Goal: Find specific page/section: Find specific page/section

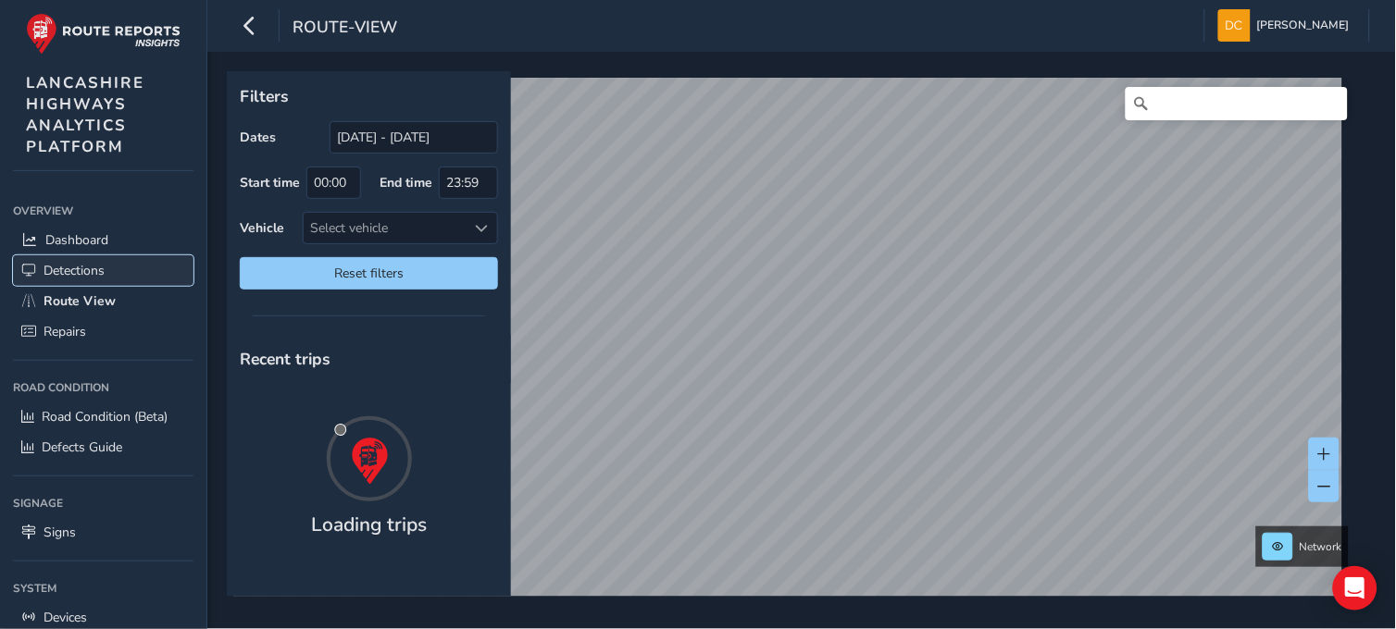
click at [68, 268] on span "Detections" at bounding box center [74, 271] width 61 height 18
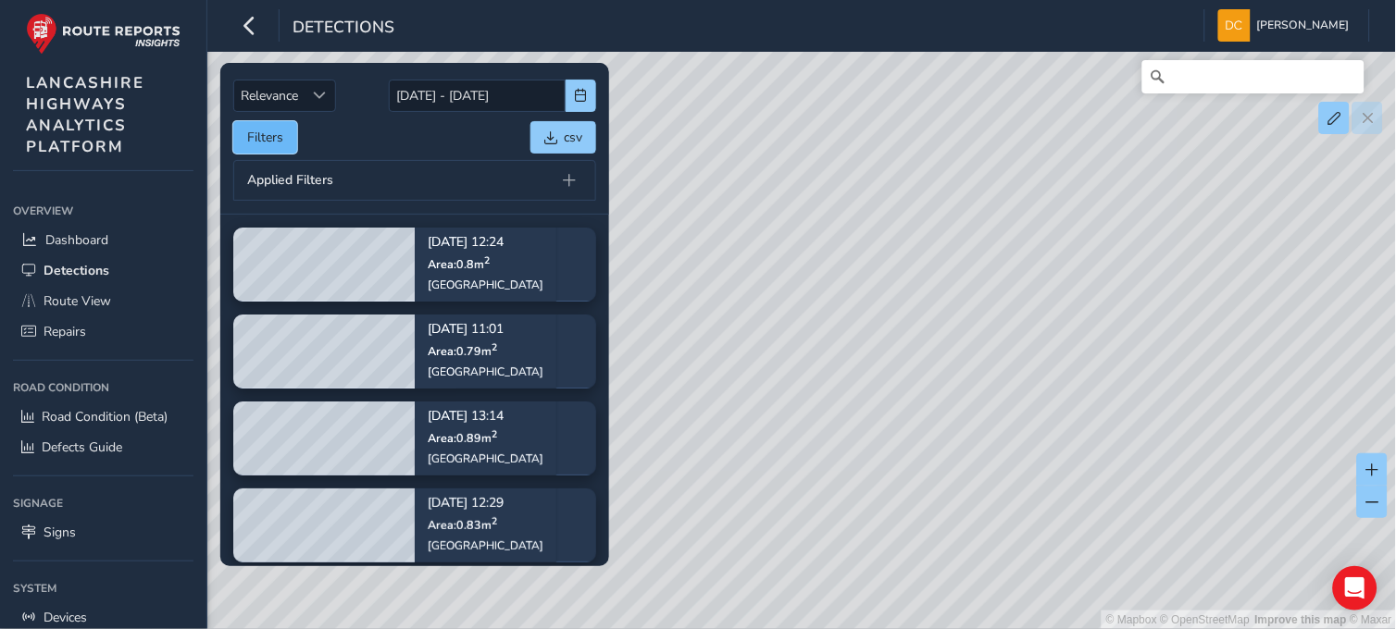
click at [265, 130] on button "Filters" at bounding box center [265, 137] width 64 height 32
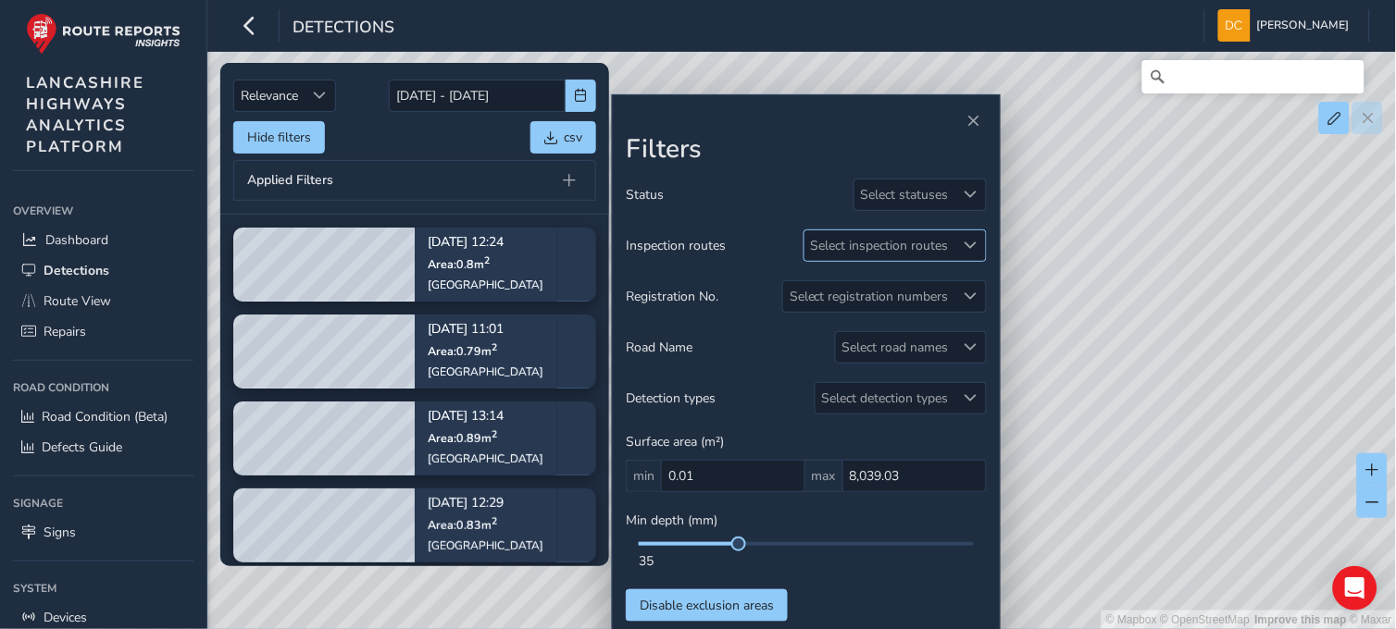
click at [927, 250] on div "Select inspection routes" at bounding box center [879, 245] width 151 height 31
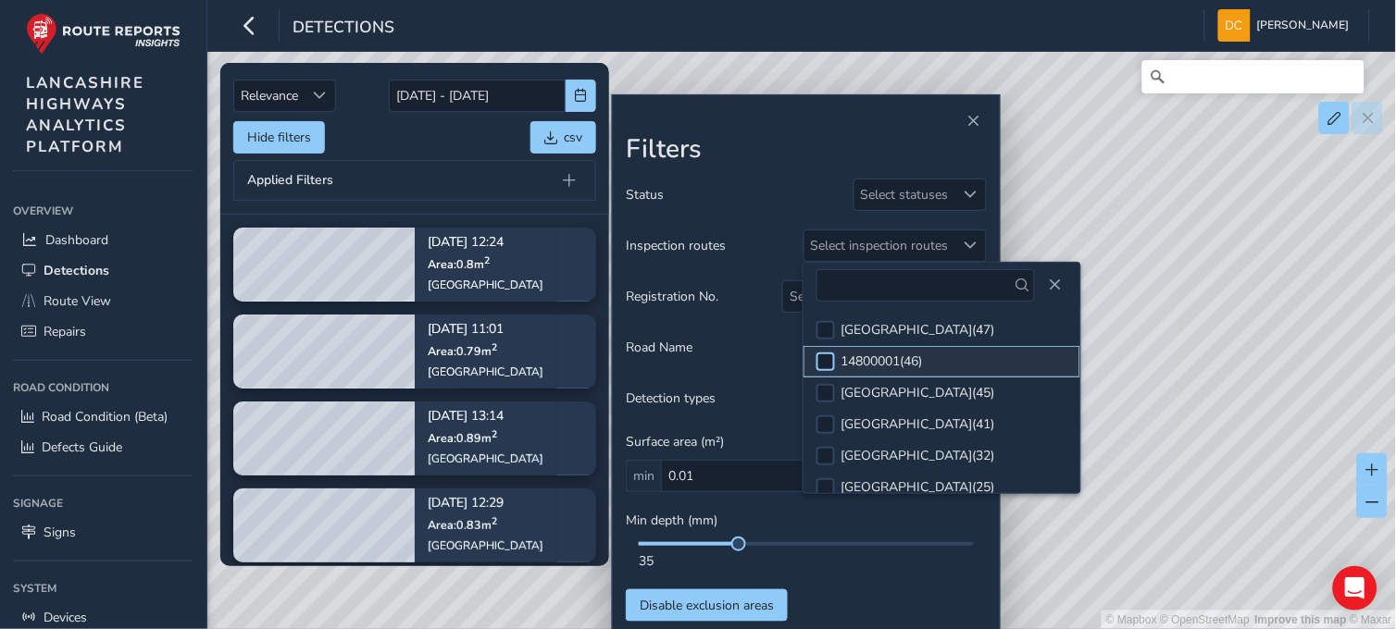
click at [830, 355] on div at bounding box center [825, 362] width 19 height 19
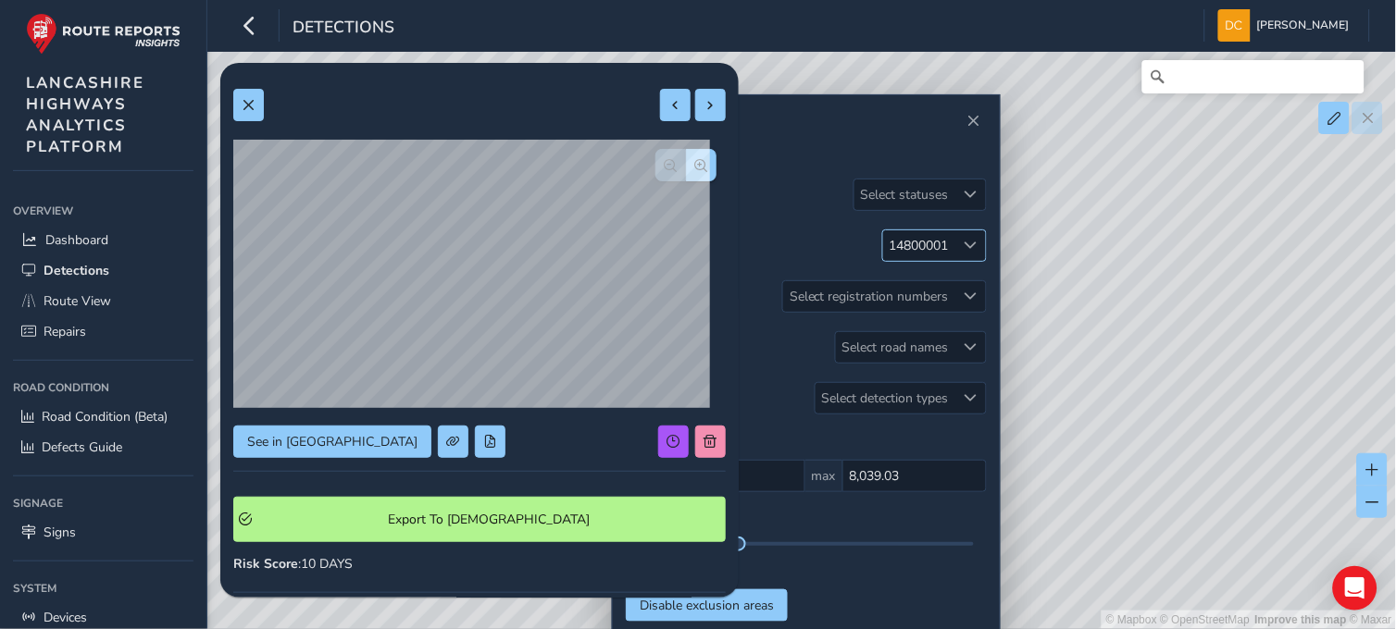
click at [968, 243] on span at bounding box center [971, 245] width 13 height 13
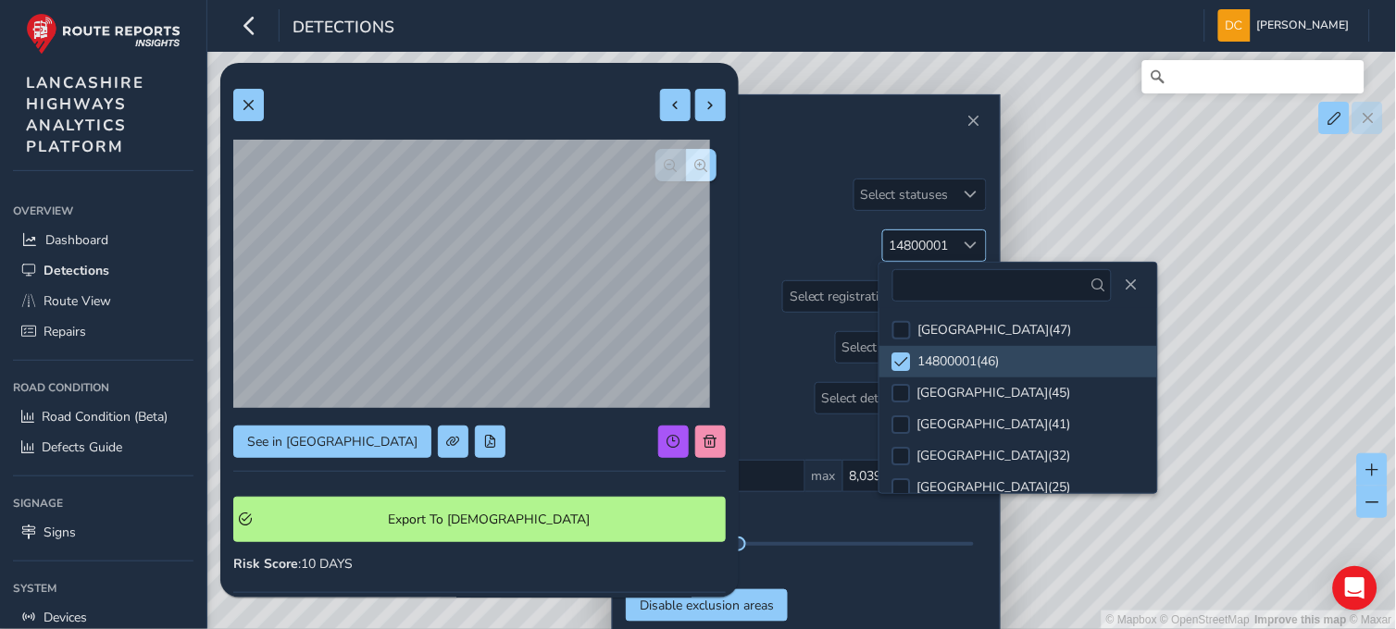
click at [968, 243] on span at bounding box center [971, 245] width 13 height 13
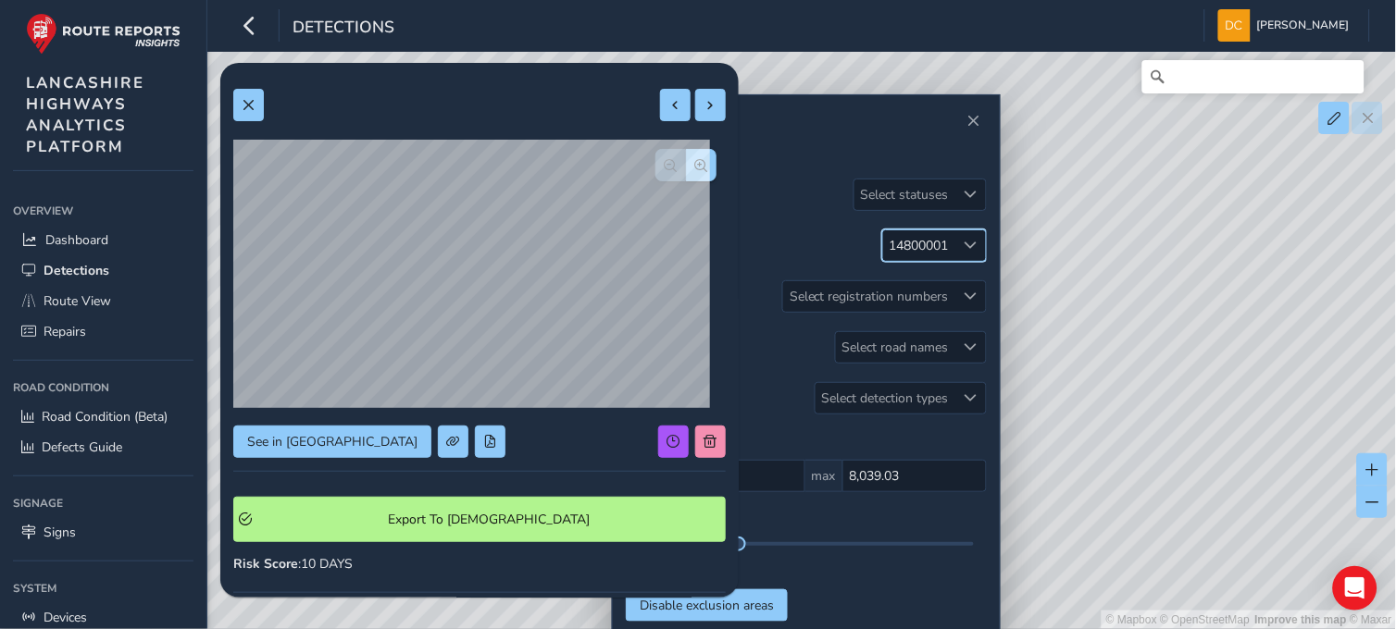
click at [477, 421] on div "See in Route View Export To Symology Risk Score : 10 DAYS Recorded [DATE] 12:24…" at bounding box center [479, 549] width 492 height 947
click at [695, 169] on span "button" at bounding box center [701, 165] width 13 height 13
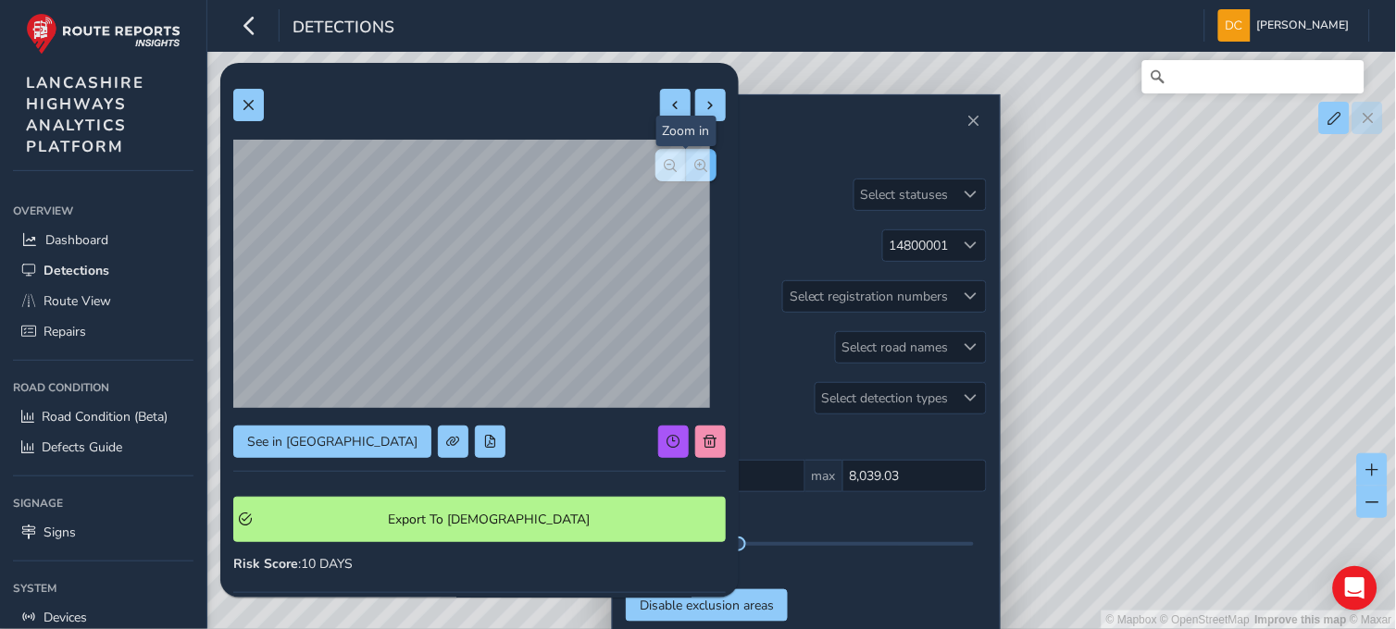
click at [695, 169] on span "button" at bounding box center [701, 165] width 13 height 13
click at [255, 106] on button at bounding box center [248, 105] width 31 height 32
click at [695, 161] on span "button" at bounding box center [701, 165] width 13 height 13
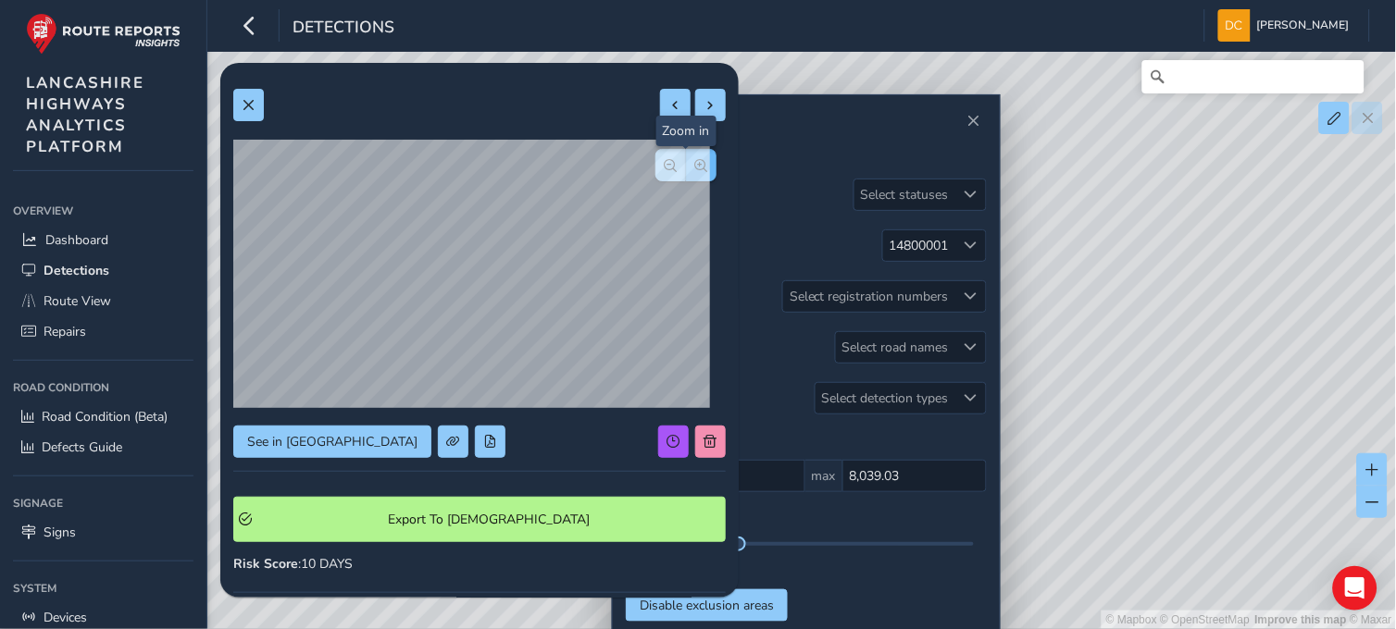
click at [695, 161] on span "button" at bounding box center [701, 165] width 13 height 13
click at [244, 105] on span at bounding box center [248, 105] width 13 height 13
click at [692, 169] on button "button" at bounding box center [701, 165] width 31 height 32
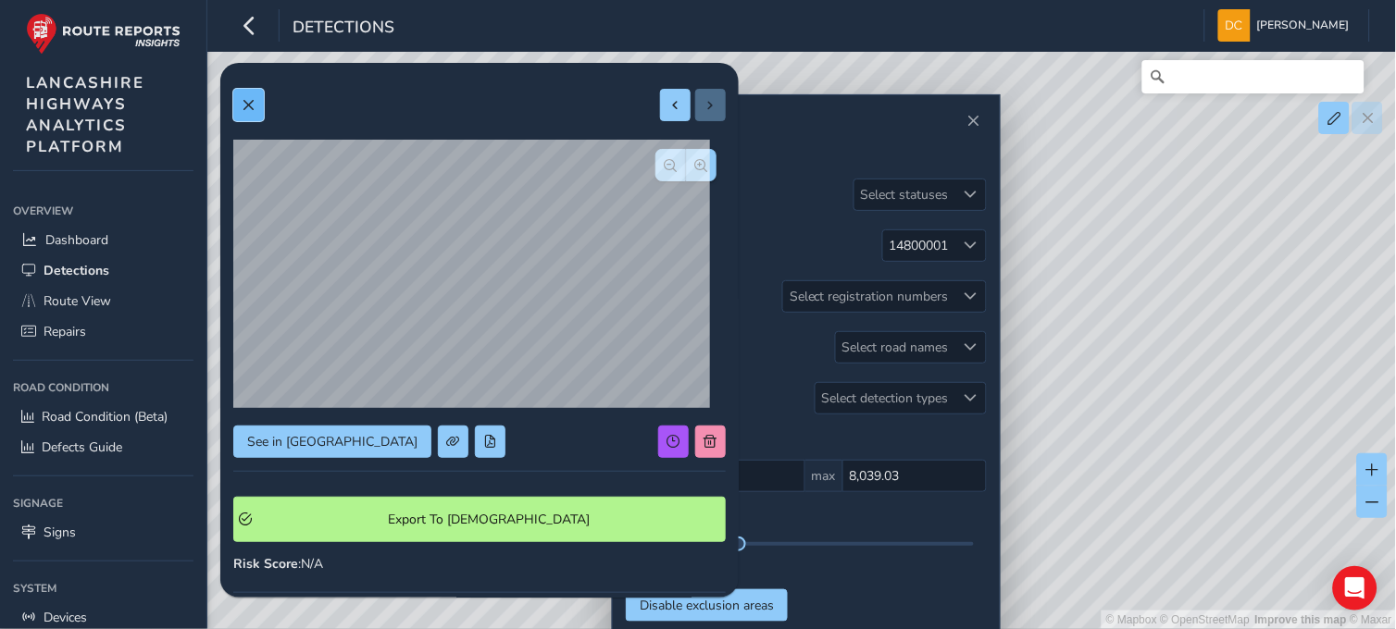
click at [239, 108] on button at bounding box center [248, 105] width 31 height 32
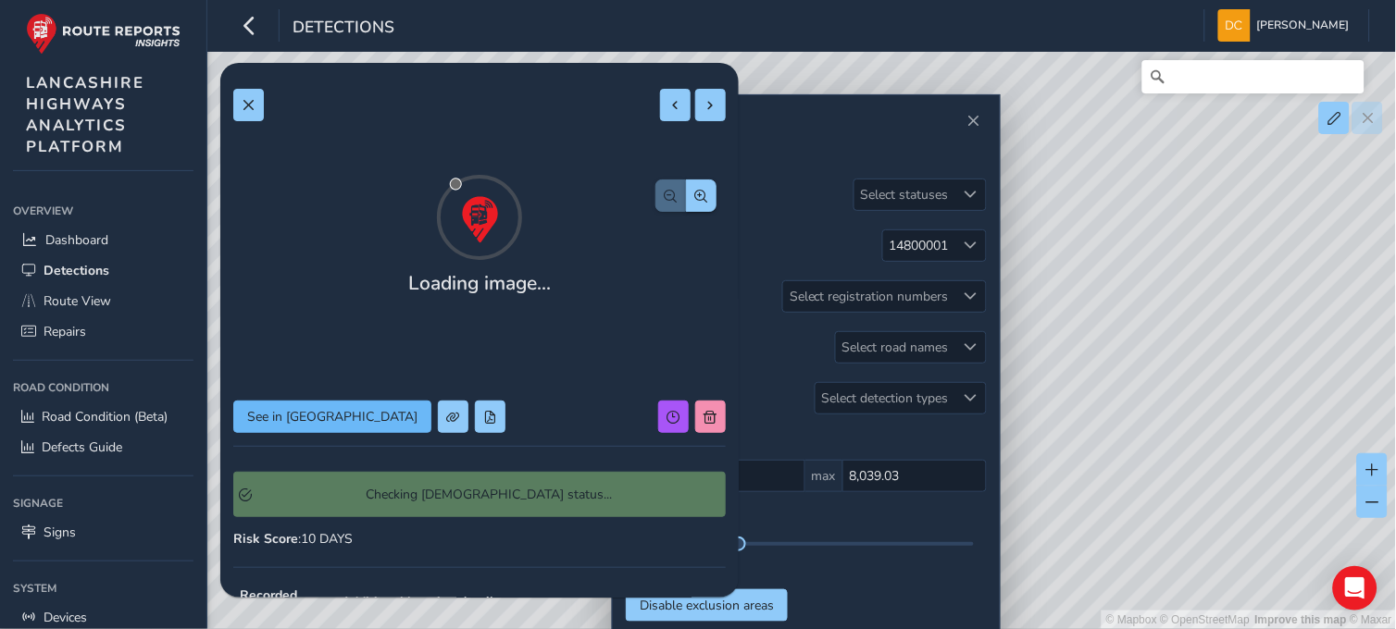
click at [321, 428] on button "See in [GEOGRAPHIC_DATA]" at bounding box center [332, 417] width 198 height 32
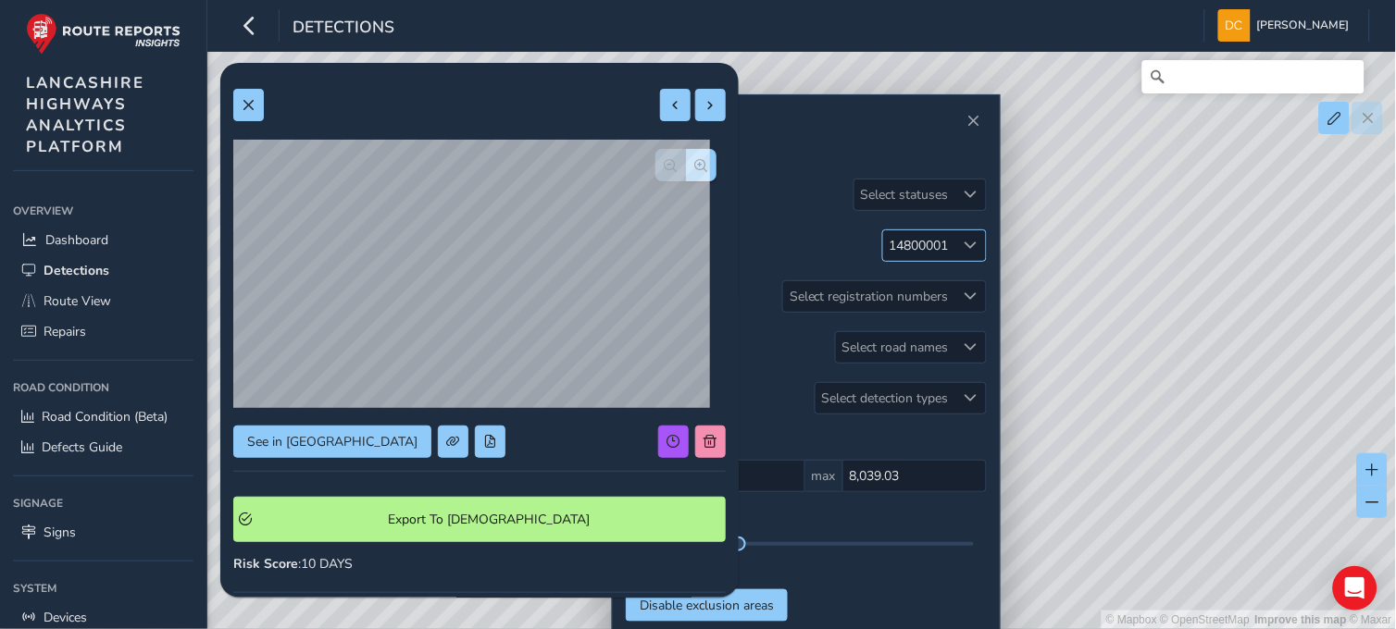
click at [960, 235] on div at bounding box center [970, 245] width 31 height 31
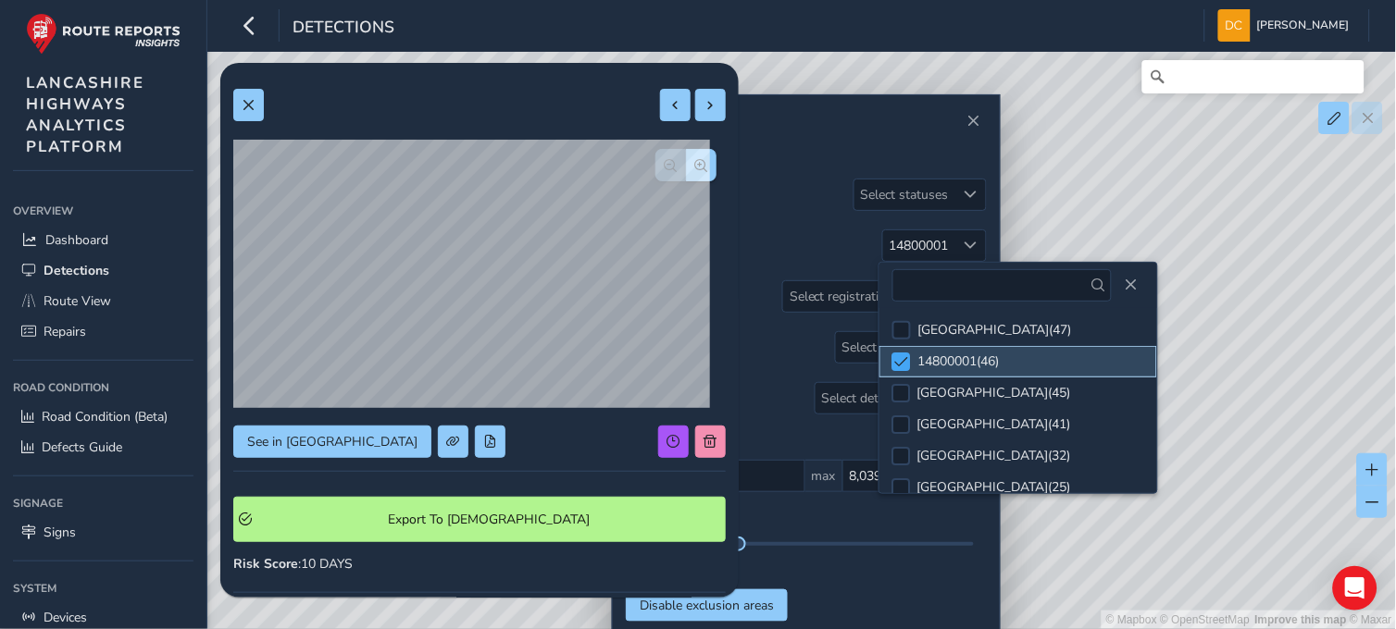
click at [893, 361] on div at bounding box center [901, 362] width 19 height 19
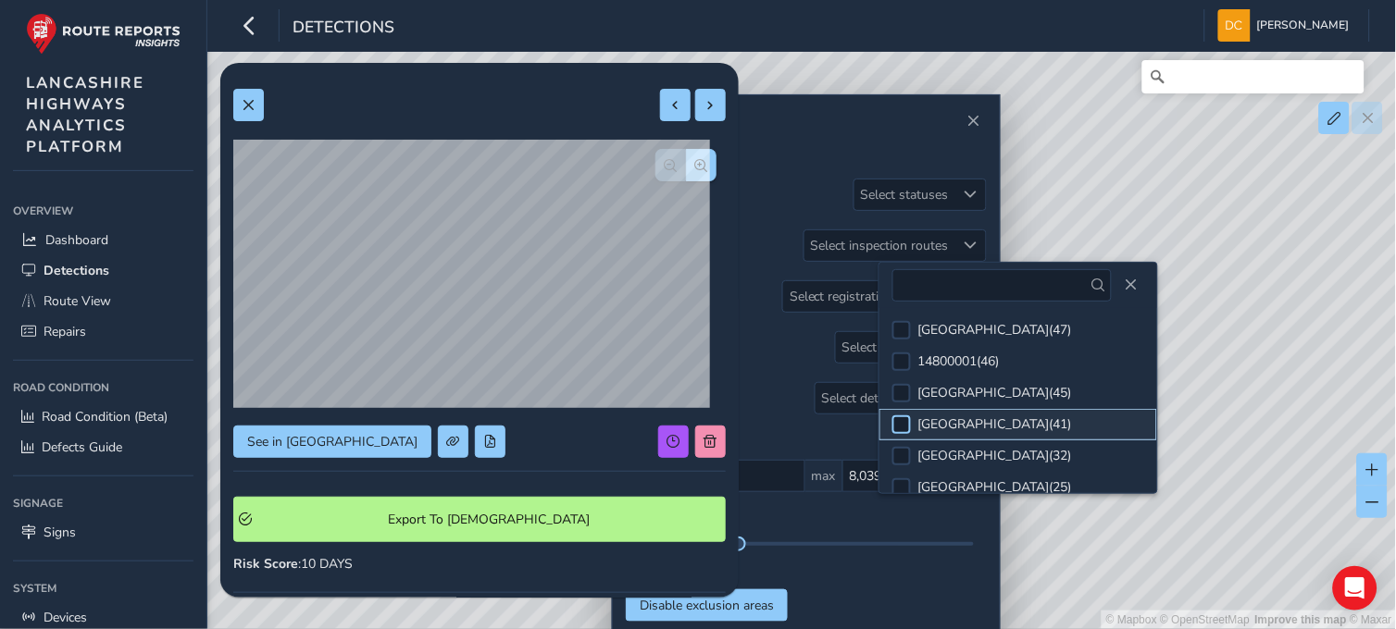
click at [900, 426] on div at bounding box center [901, 425] width 19 height 19
click at [1143, 282] on button "Close" at bounding box center [1131, 285] width 26 height 26
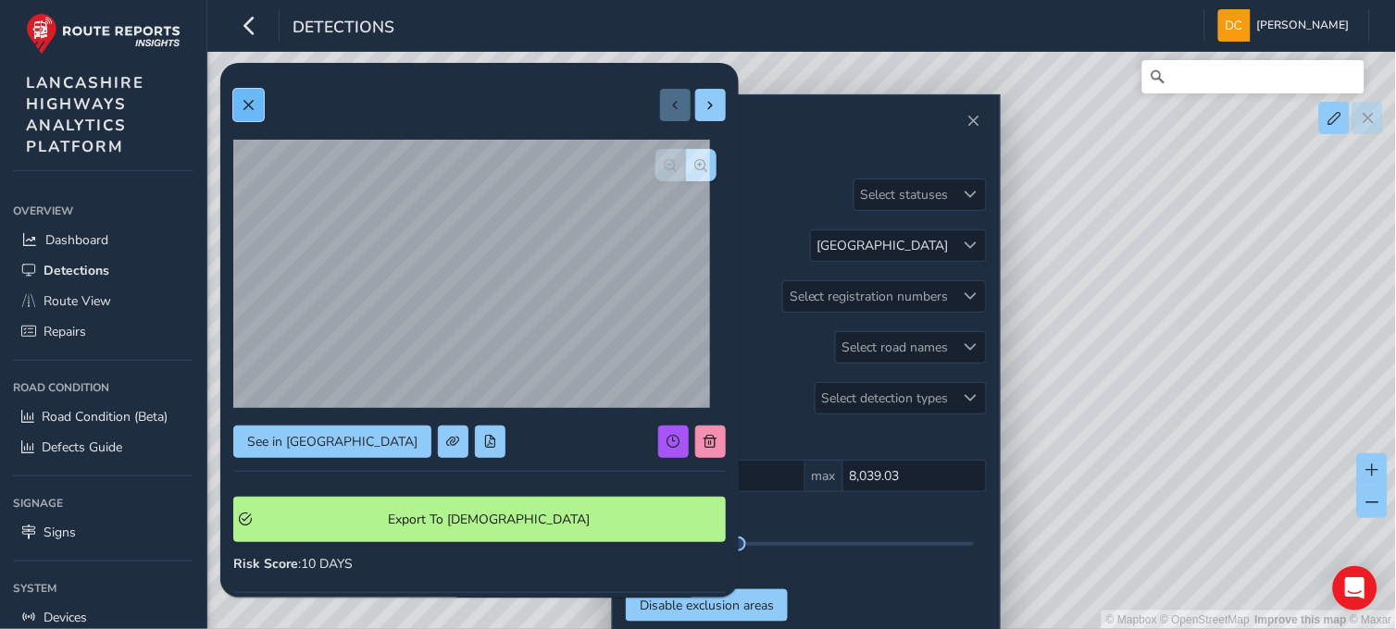
click at [243, 103] on span at bounding box center [248, 105] width 13 height 13
click at [1283, 273] on div "© Mapbox © OpenStreetMap Improve this map © Maxar" at bounding box center [698, 314] width 1397 height 629
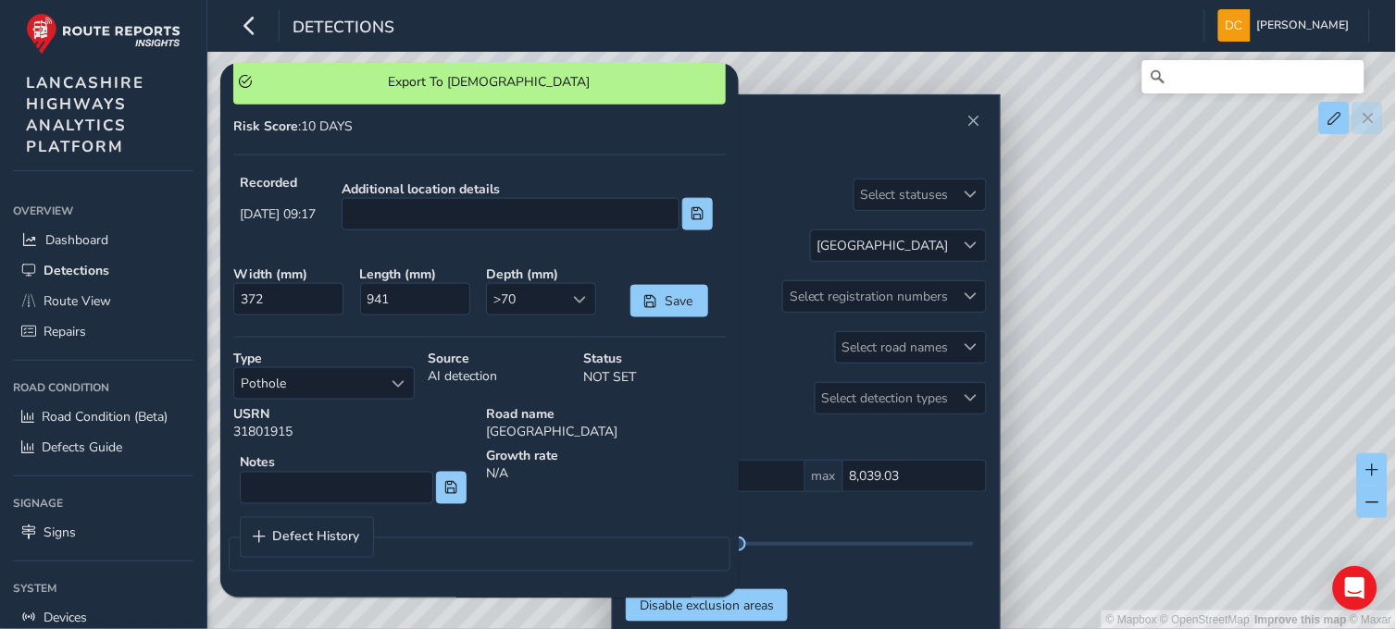
scroll to position [26, 0]
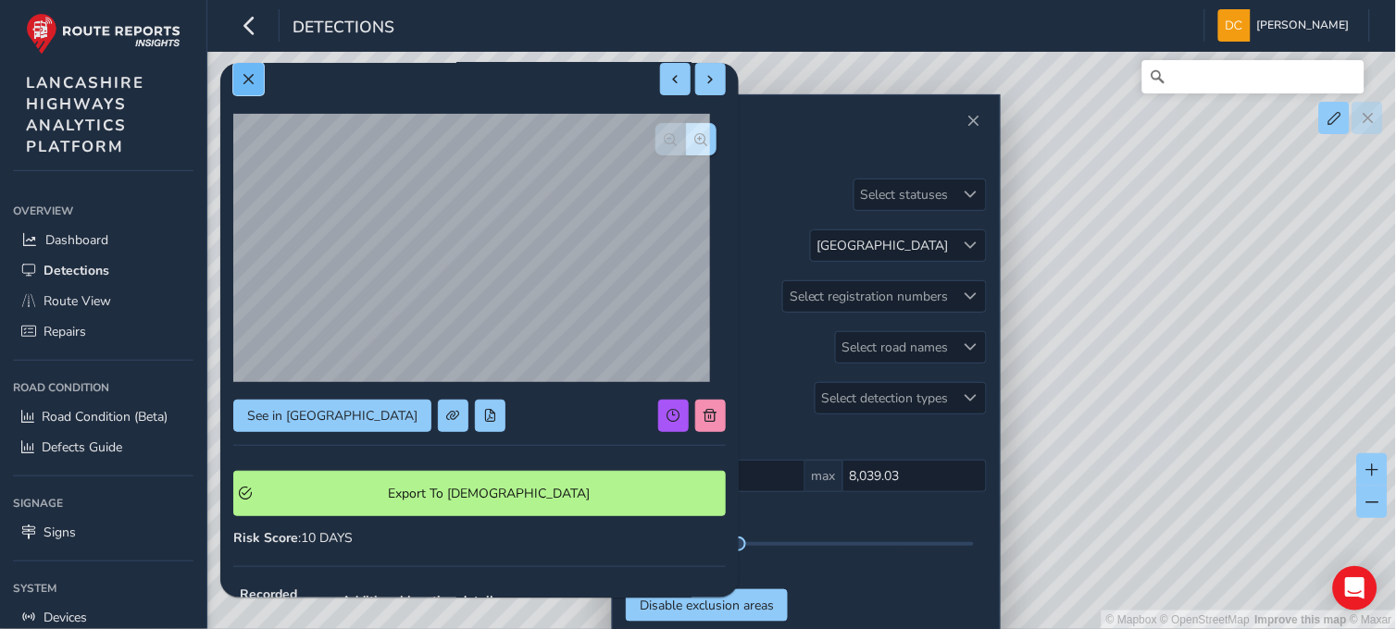
click at [244, 74] on span at bounding box center [248, 79] width 13 height 13
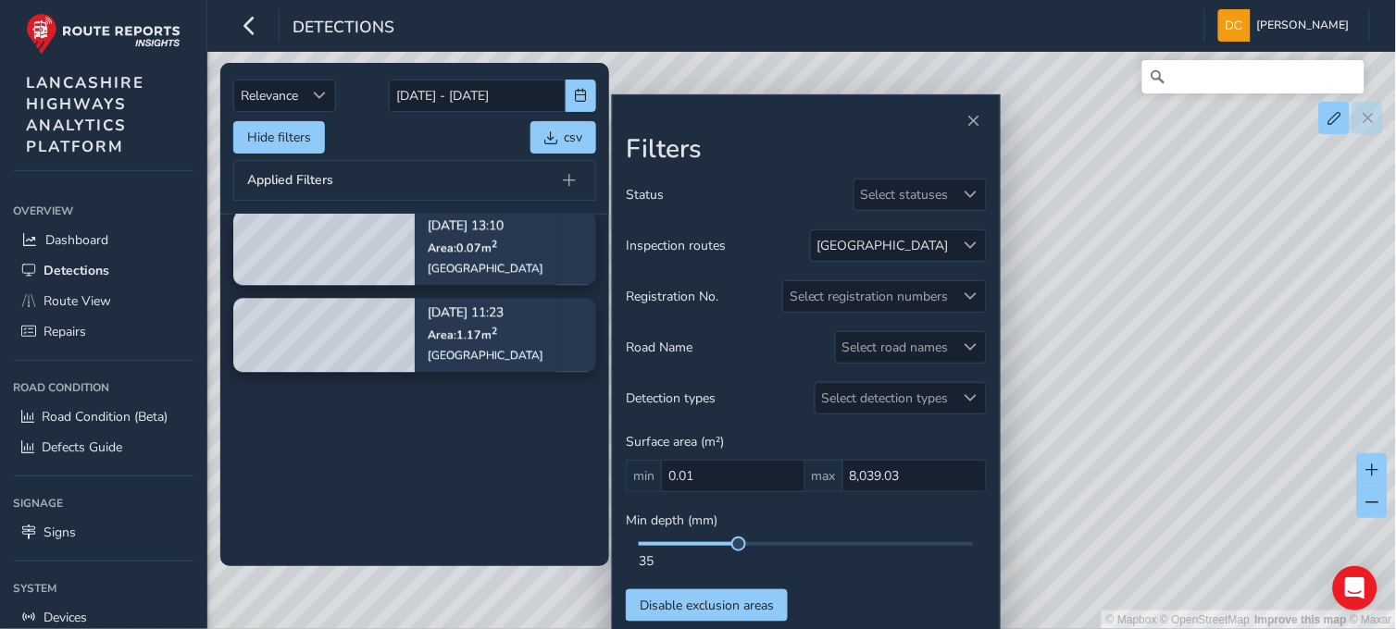
scroll to position [1028, 0]
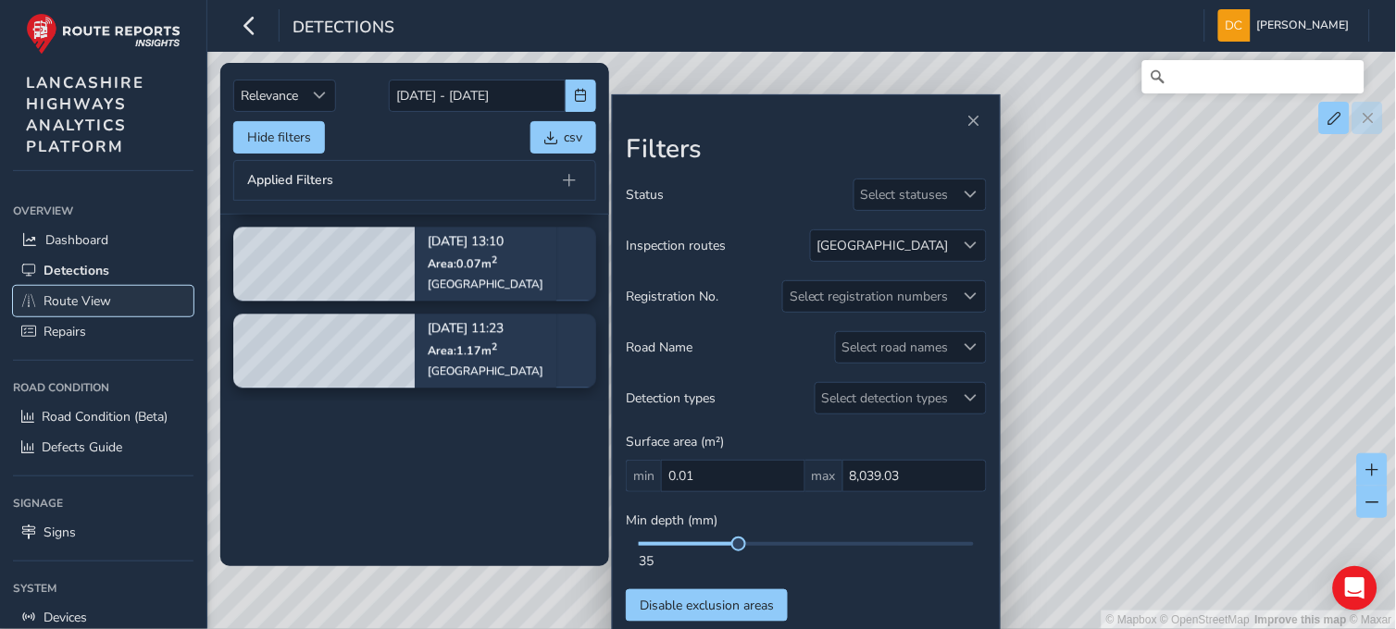
click at [105, 294] on span "Route View" at bounding box center [78, 302] width 68 height 18
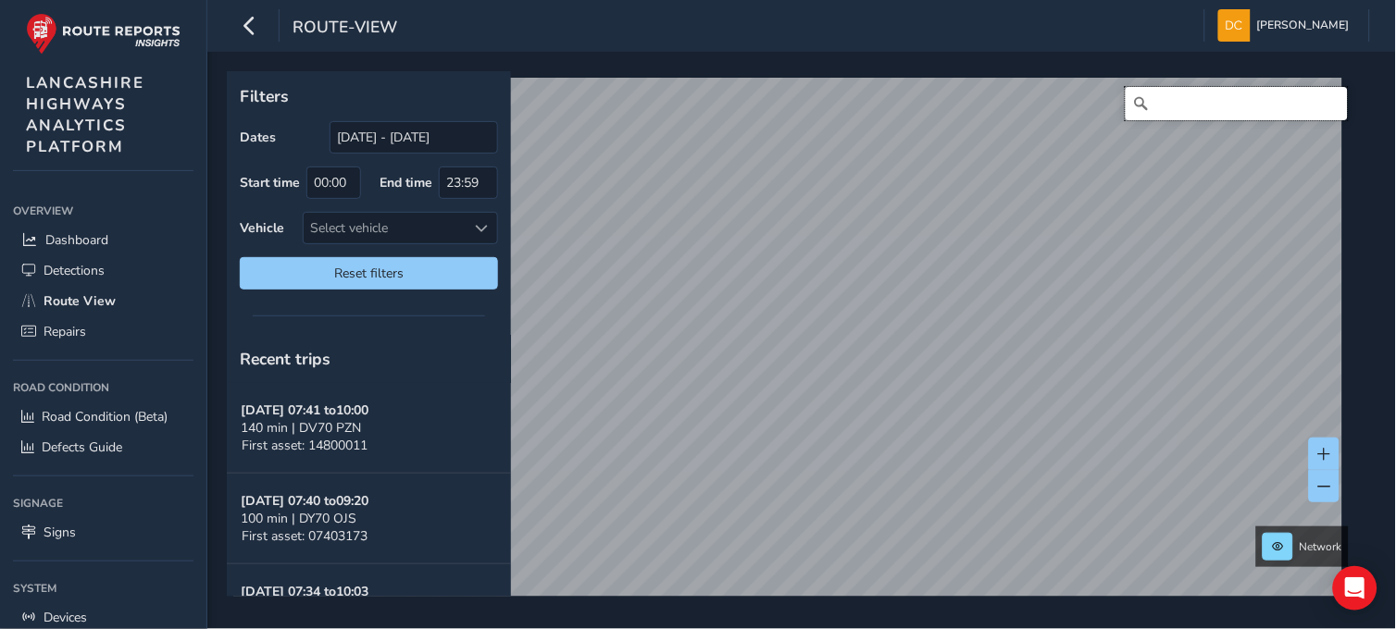
click at [1170, 90] on input "Search" at bounding box center [1237, 103] width 222 height 33
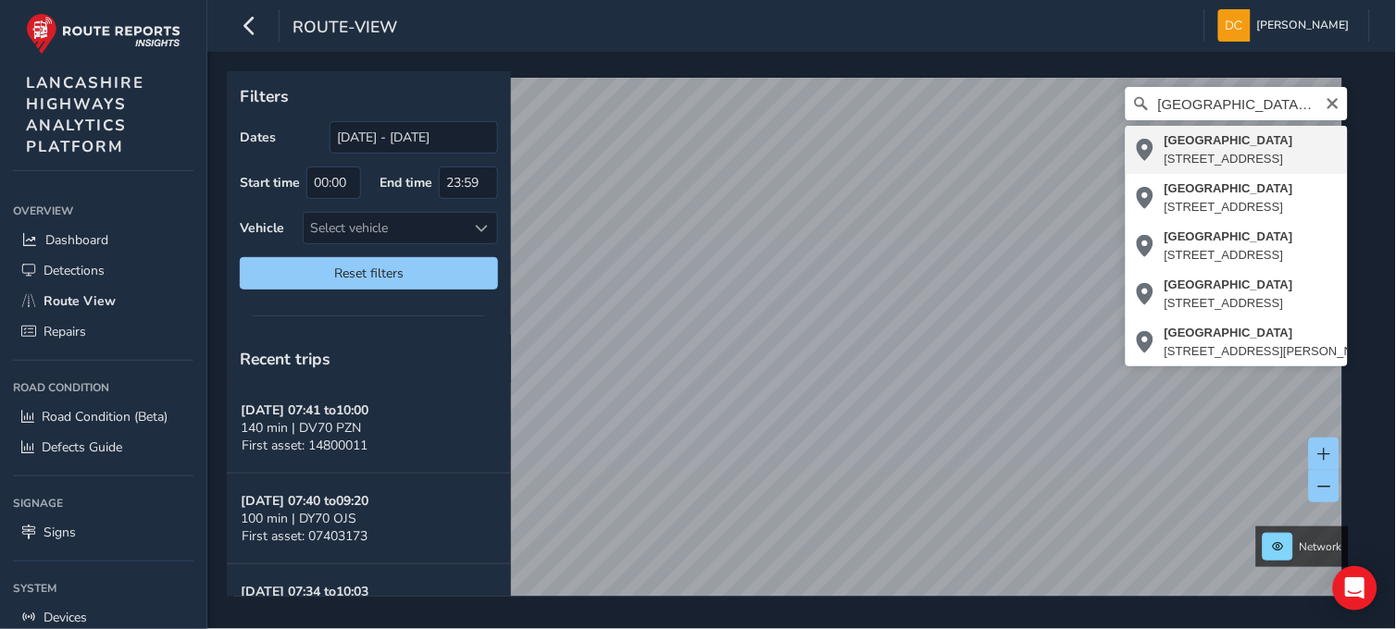
type input "[STREET_ADDRESS]"
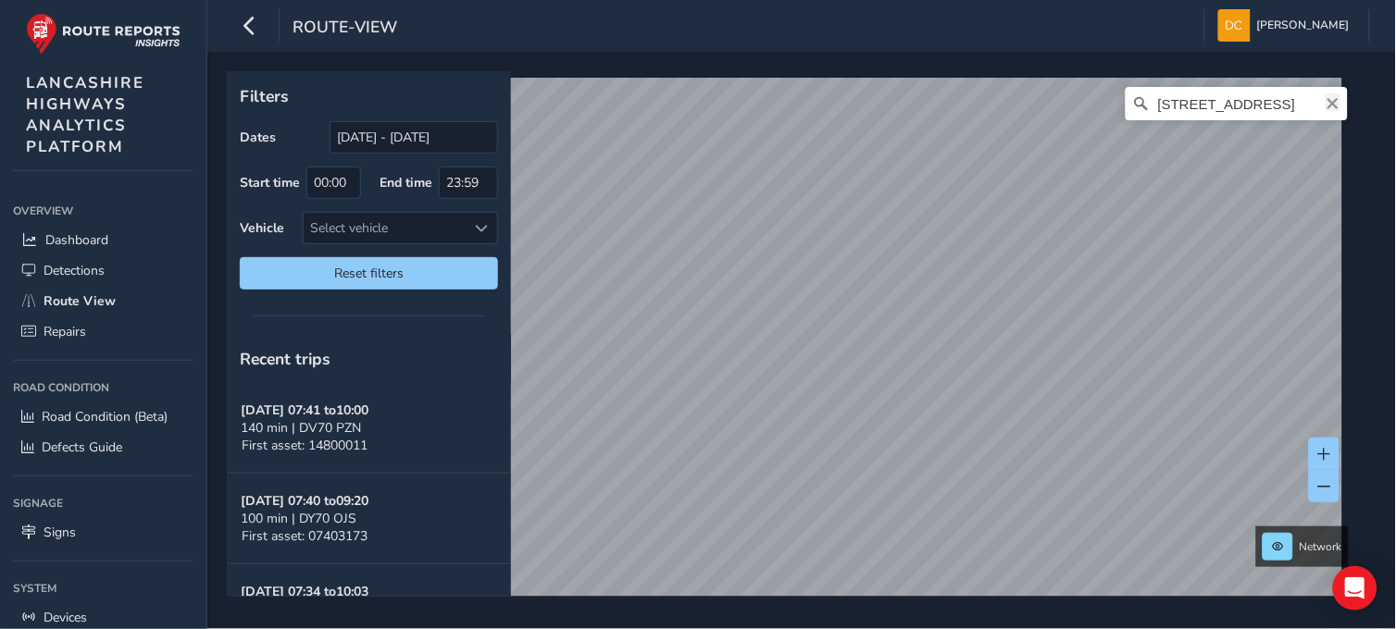
click at [1327, 103] on icon "Clear" at bounding box center [1332, 103] width 11 height 11
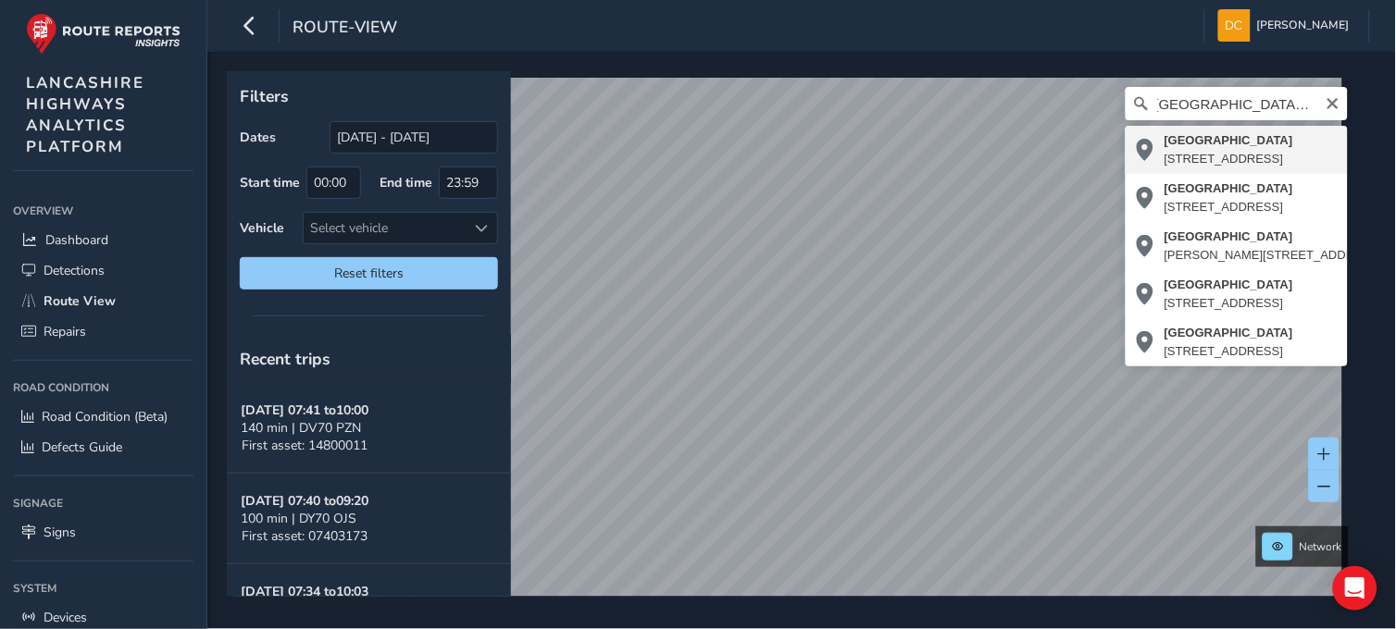
type input "[STREET_ADDRESS]"
